Goal: Check status: Check status

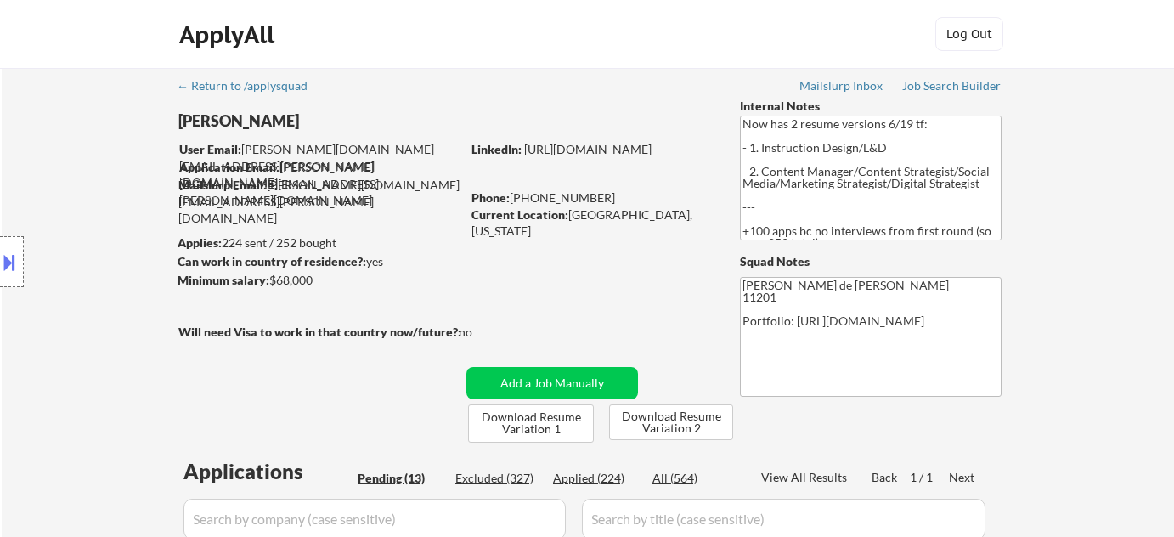
select select ""pending""
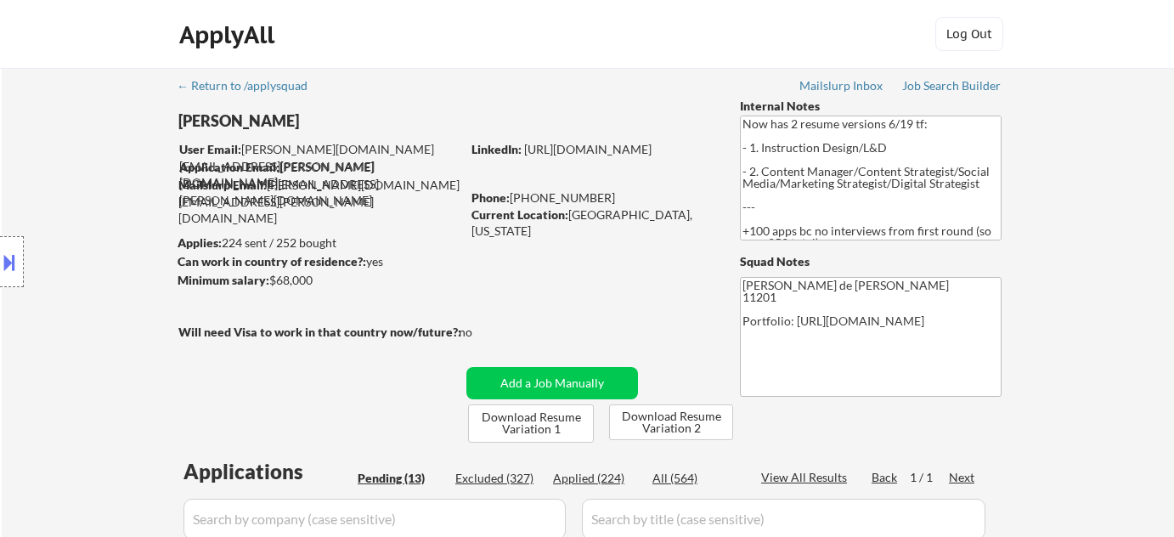
select select ""pending""
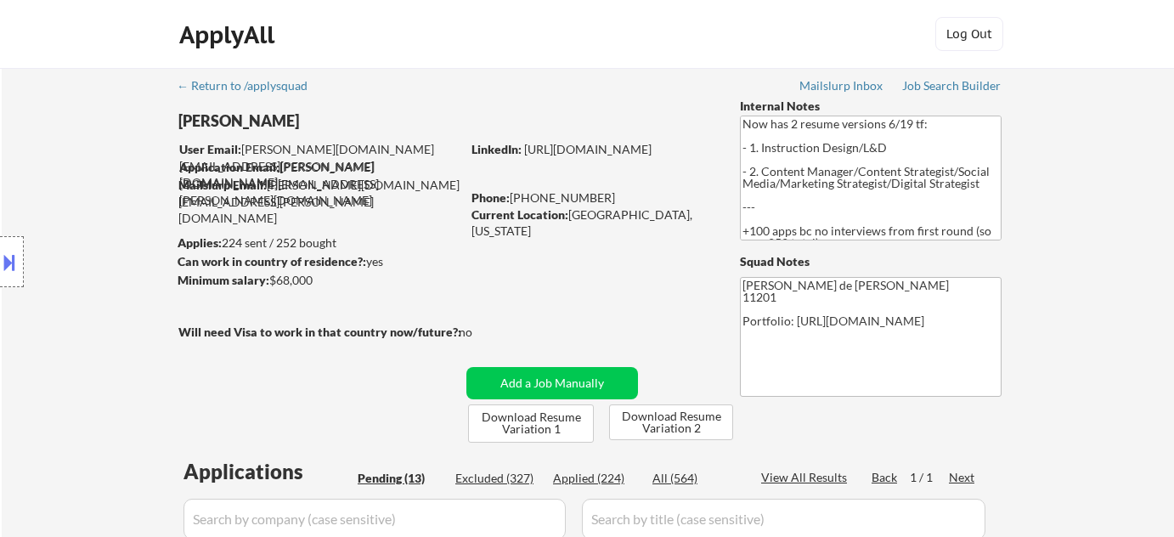
select select ""pending""
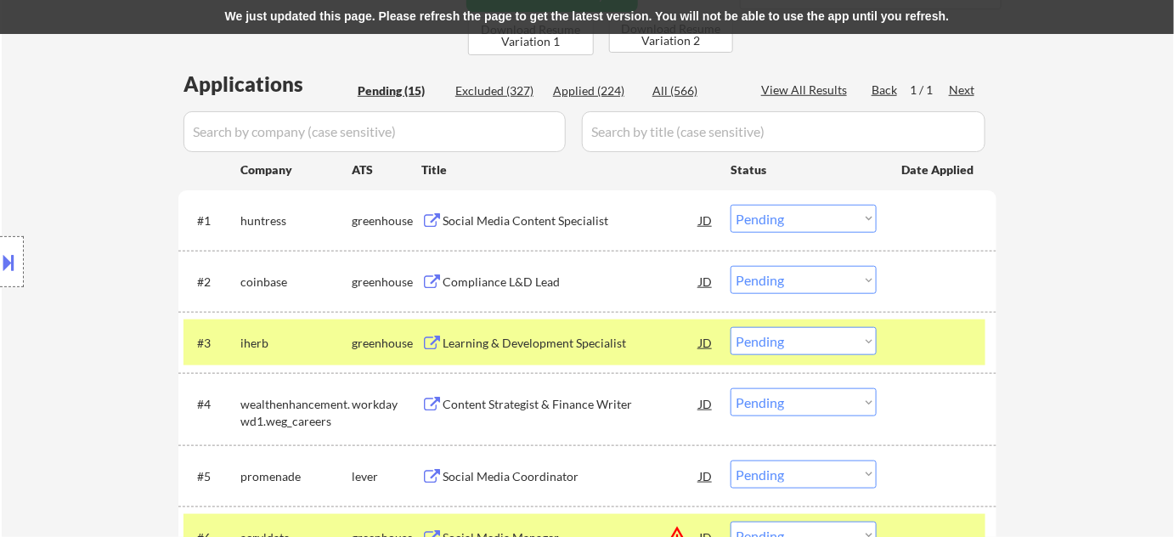
select select ""pending""
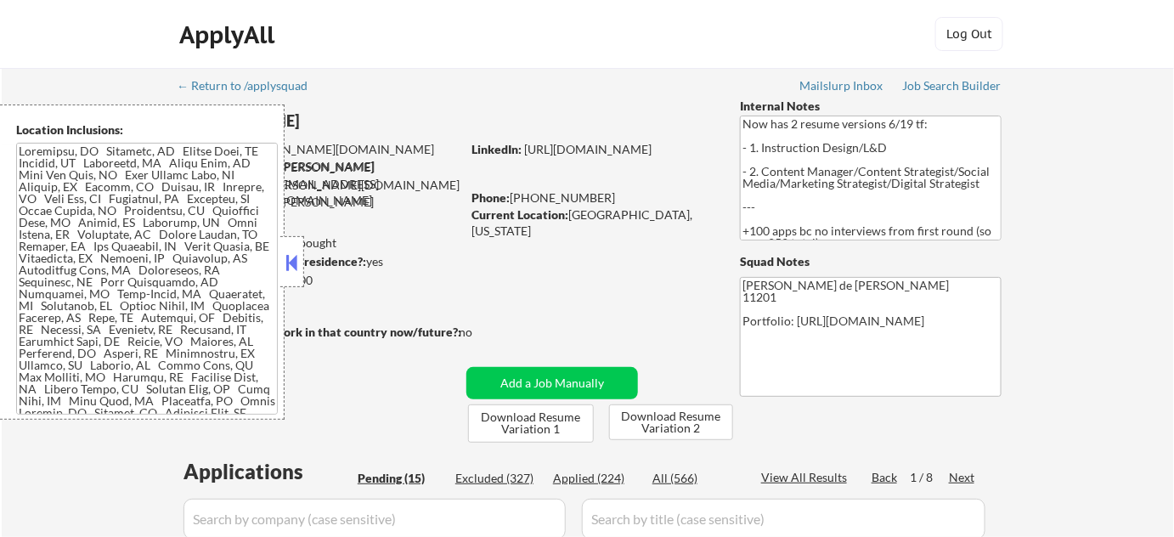
select select ""pending""
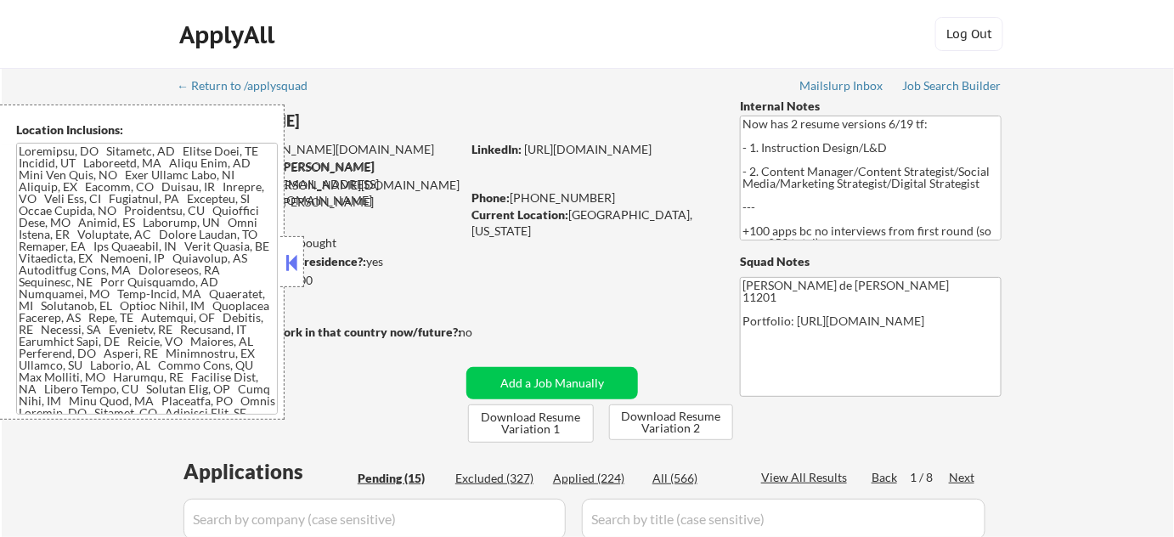
select select ""pending""
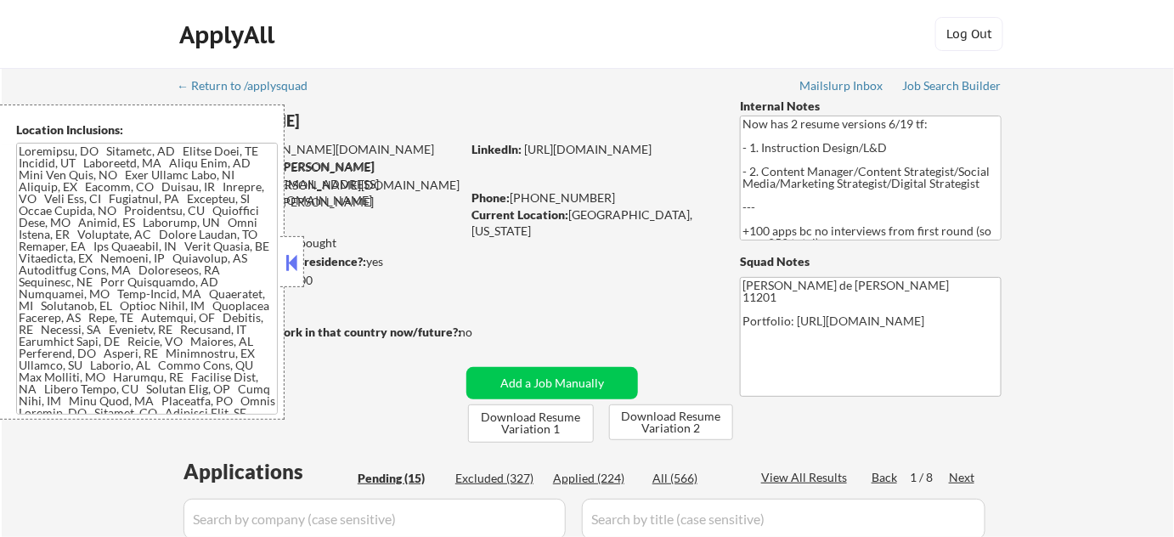
select select ""pending""
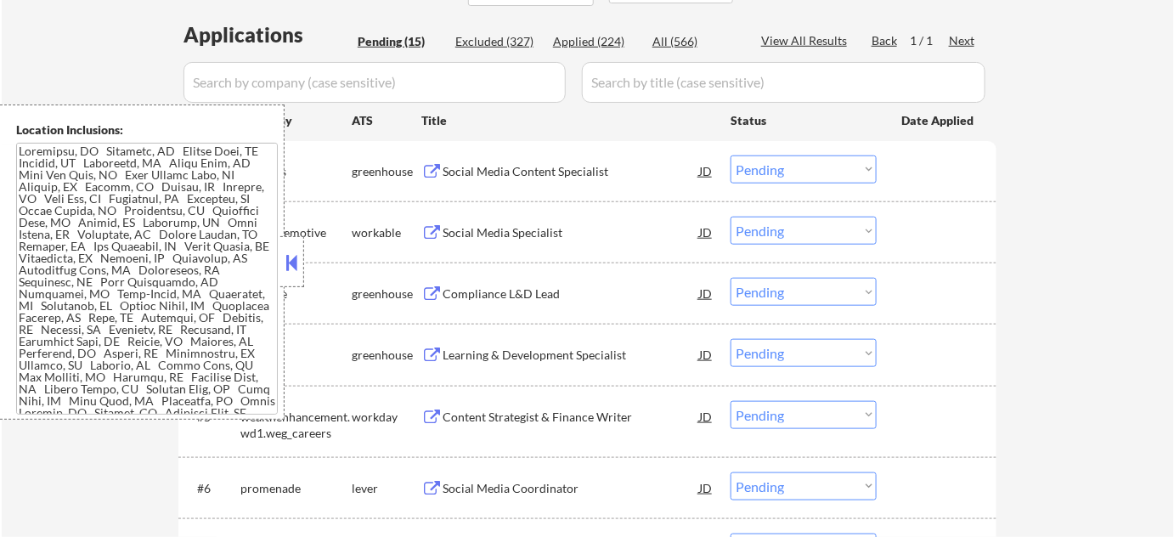
scroll to position [463, 0]
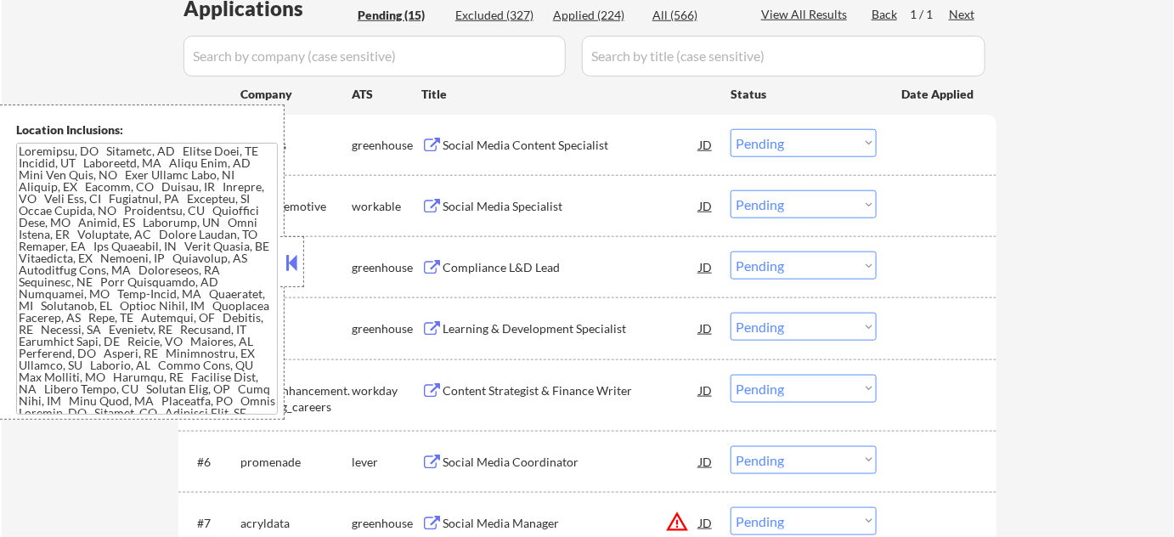
click at [284, 268] on button at bounding box center [292, 262] width 19 height 25
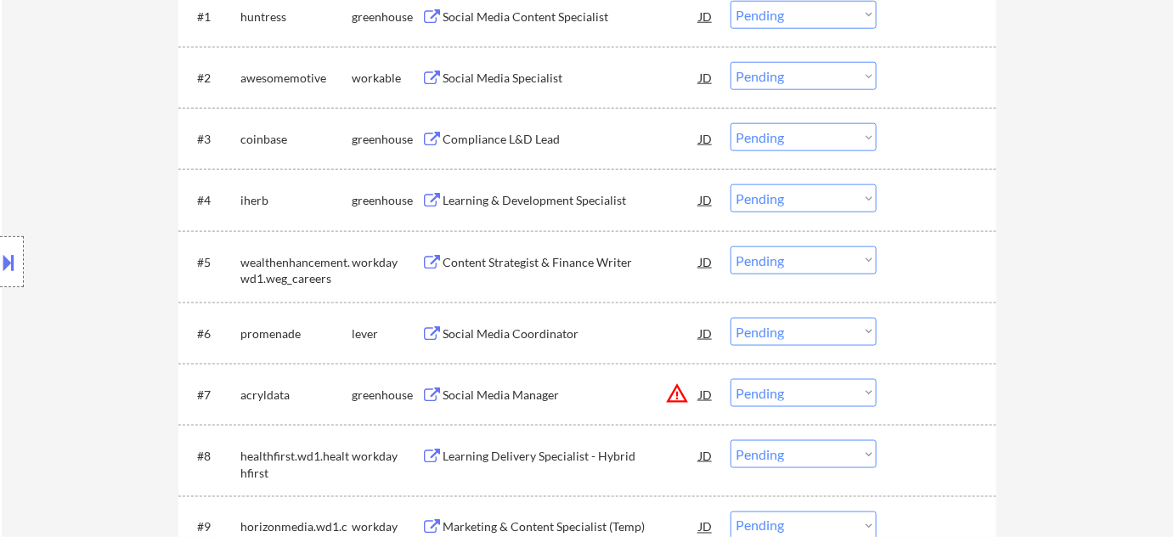
scroll to position [618, 0]
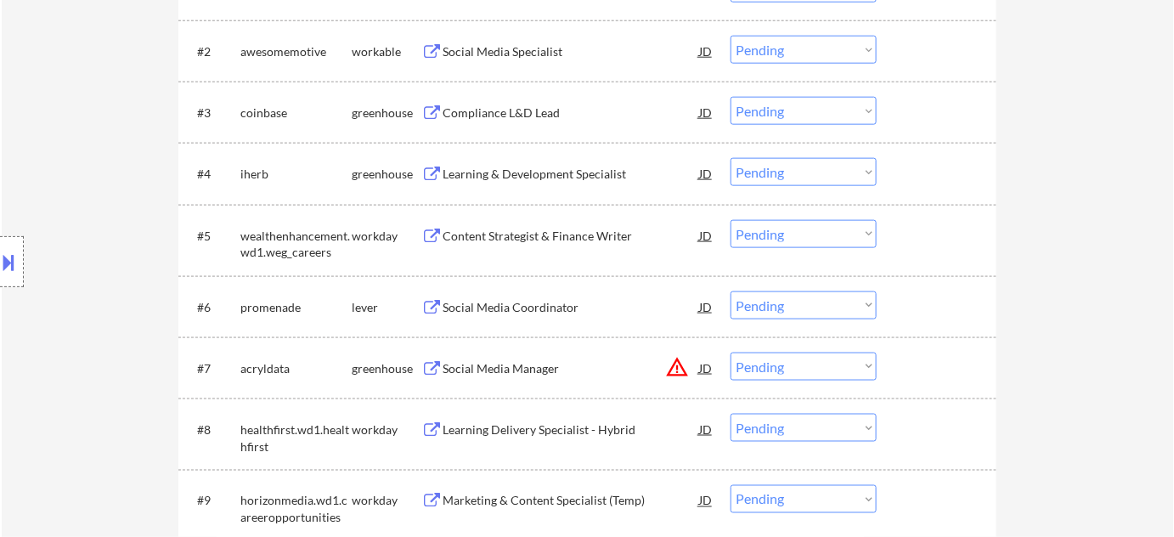
click at [550, 173] on div "Learning & Development Specialist" at bounding box center [571, 174] width 257 height 17
